Goal: Find specific page/section: Find specific page/section

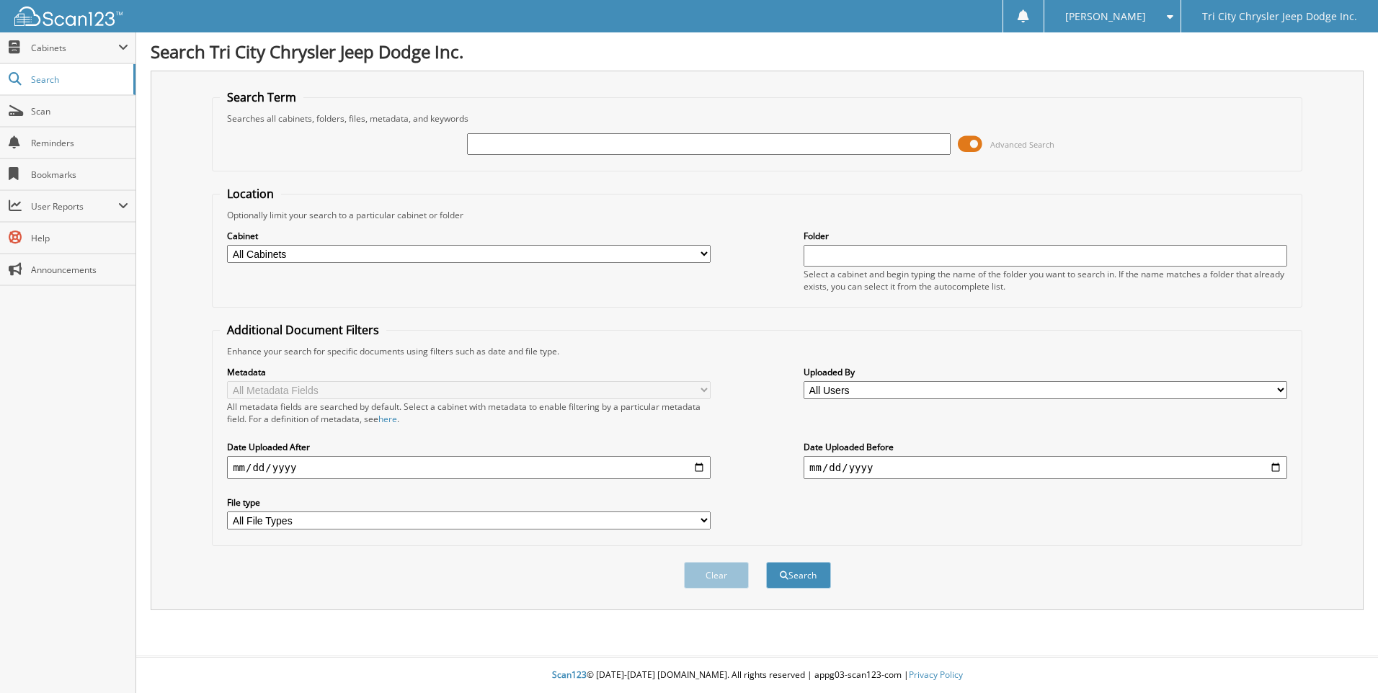
click at [545, 141] on input "text" at bounding box center [708, 144] width 483 height 22
type input "257245"
click at [808, 576] on button "Search" at bounding box center [798, 575] width 65 height 27
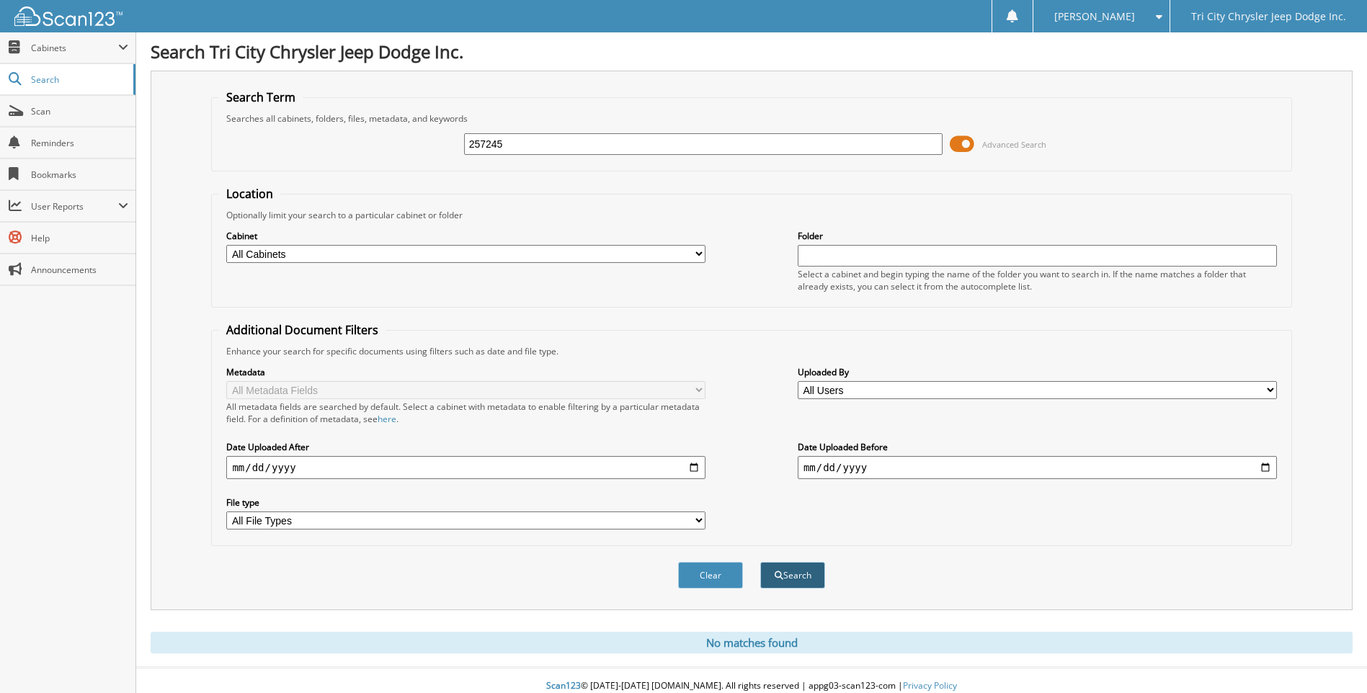
click at [800, 576] on button "Search" at bounding box center [792, 575] width 65 height 27
click at [39, 112] on span "Scan" at bounding box center [79, 111] width 97 height 12
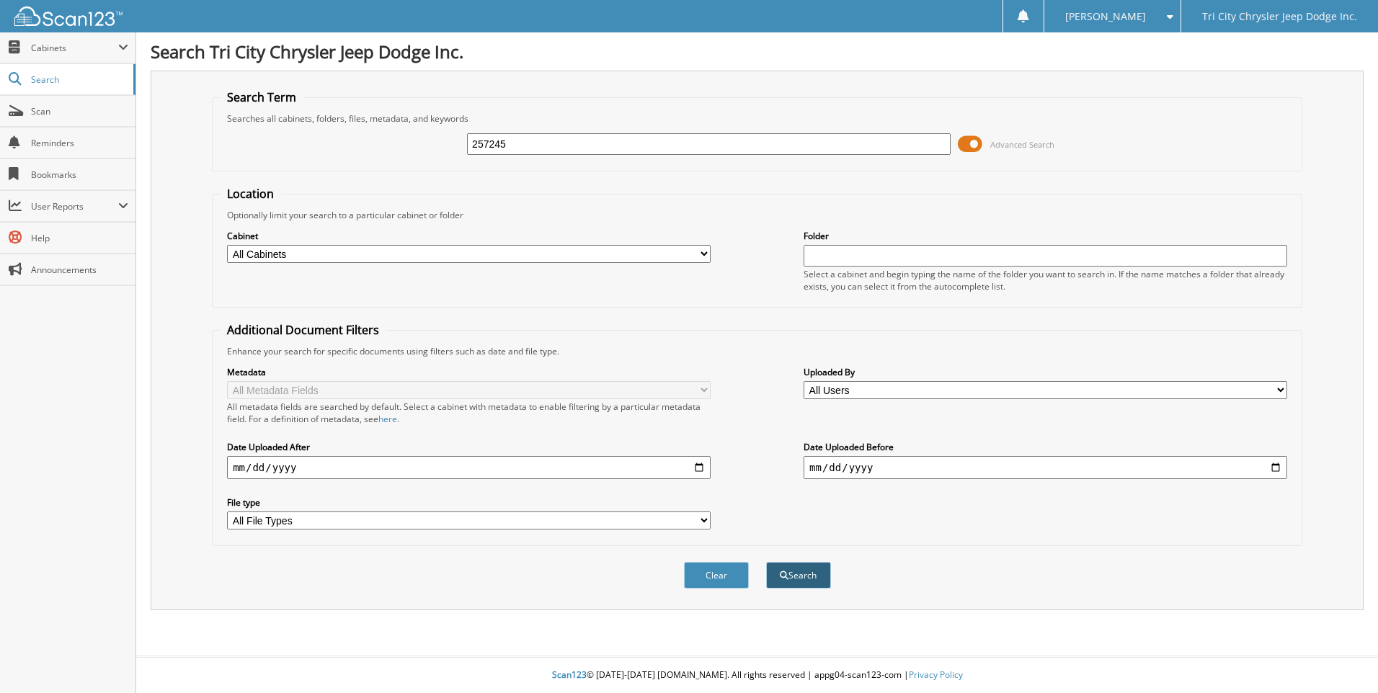
type input "257245"
click at [790, 583] on button "Search" at bounding box center [798, 575] width 65 height 27
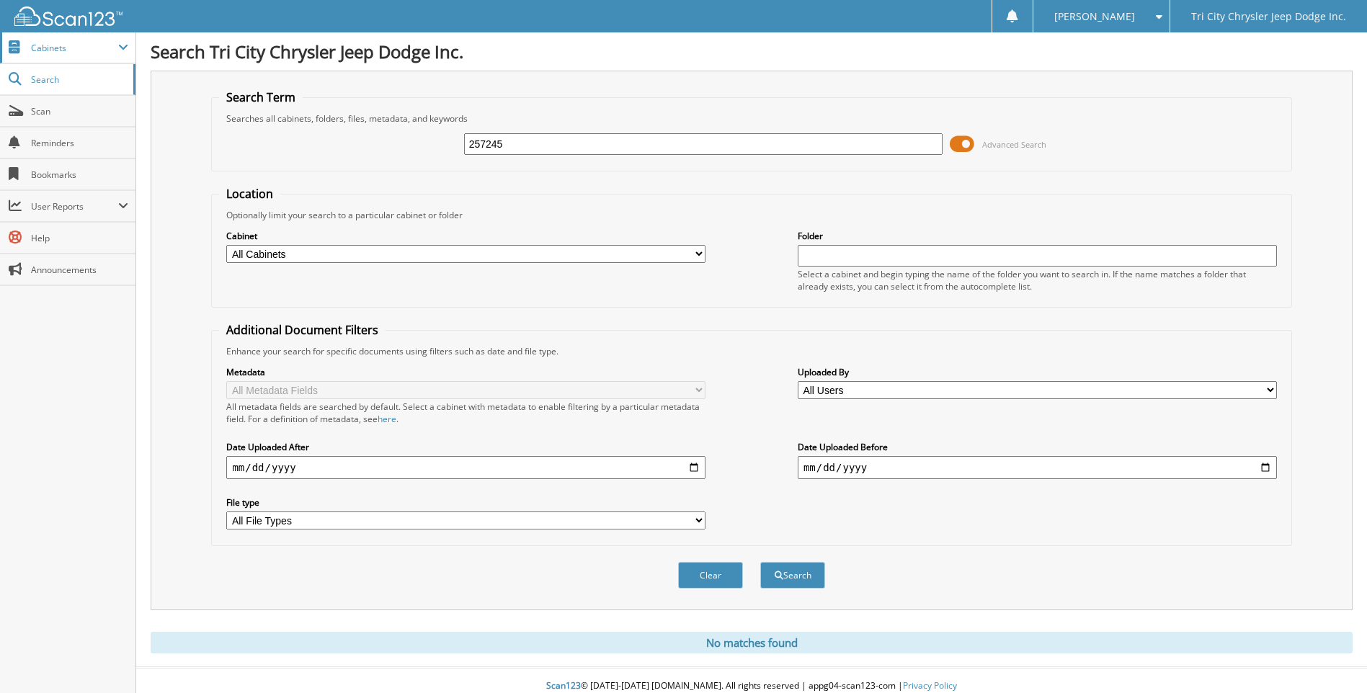
click at [54, 53] on span "Cabinets" at bounding box center [74, 48] width 87 height 12
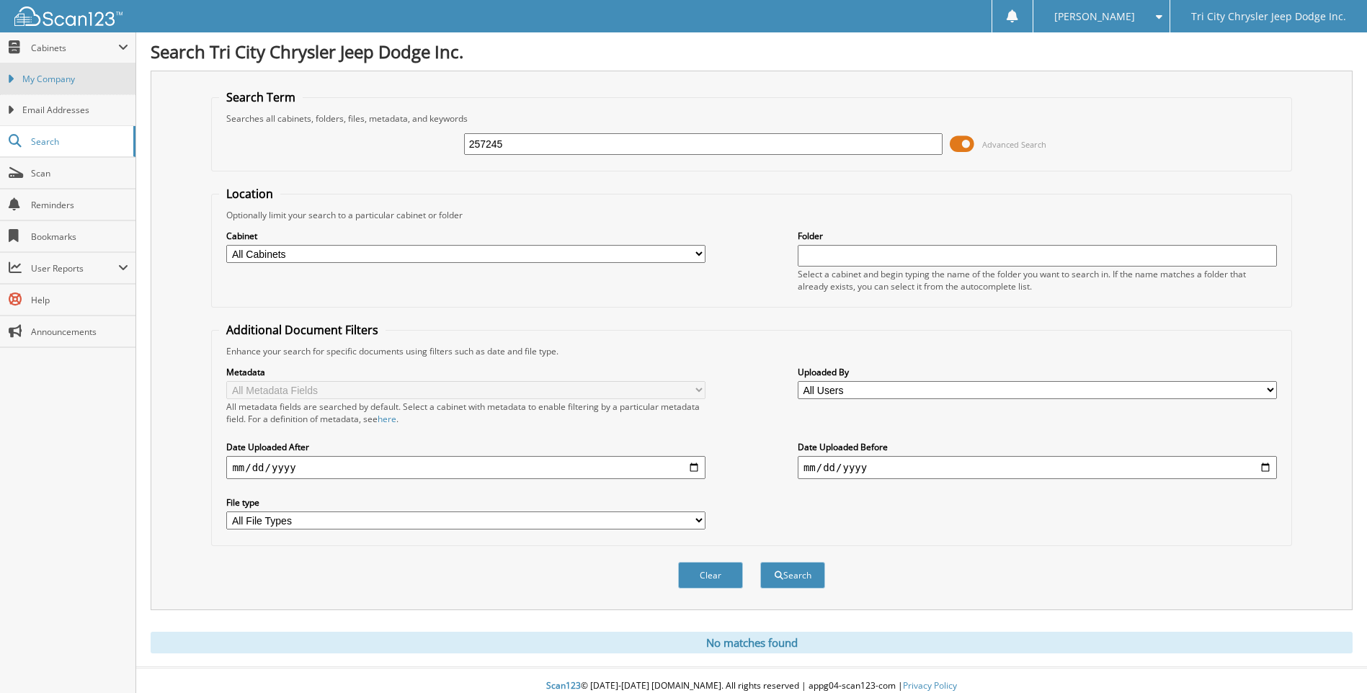
click at [54, 84] on span "My Company" at bounding box center [75, 79] width 106 height 13
